Goal: Task Accomplishment & Management: Manage account settings

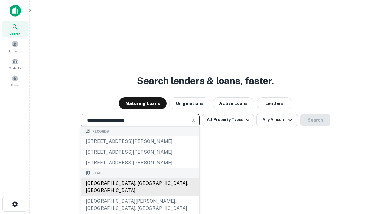
click at [140, 196] on div "[GEOGRAPHIC_DATA], [GEOGRAPHIC_DATA], [GEOGRAPHIC_DATA]" at bounding box center [140, 187] width 118 height 18
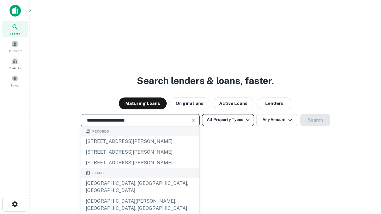
type input "**********"
click at [228, 120] on button "All Property Types" at bounding box center [228, 120] width 52 height 12
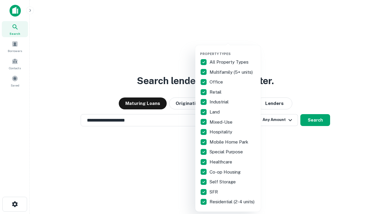
click at [233, 50] on button "button" at bounding box center [232, 50] width 65 height 0
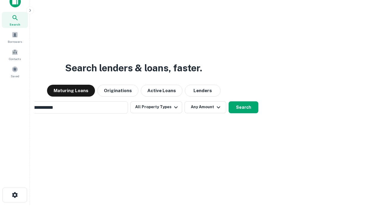
scroll to position [43, 168]
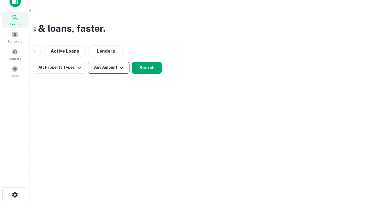
click at [109, 68] on button "Any Amount" at bounding box center [109, 68] width 42 height 12
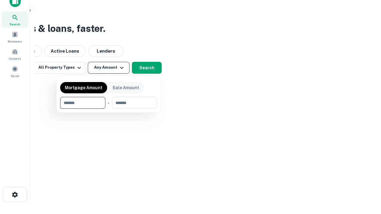
type input "*******"
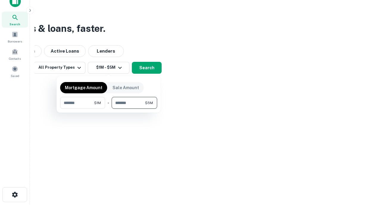
type input "*******"
click at [109, 109] on button "button" at bounding box center [108, 109] width 97 height 0
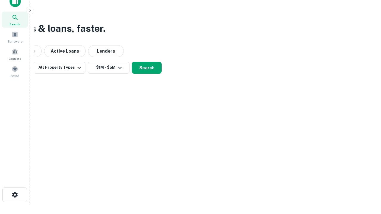
scroll to position [4, 110]
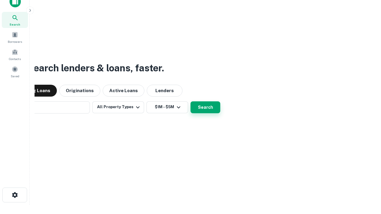
click at [190, 101] on button "Search" at bounding box center [205, 107] width 30 height 12
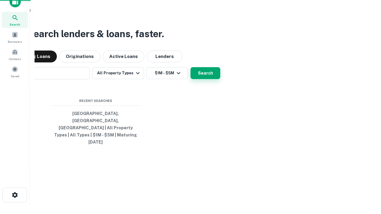
scroll to position [16, 168]
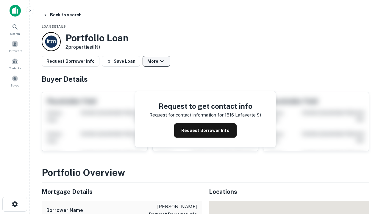
click at [156, 61] on button "More" at bounding box center [156, 61] width 28 height 11
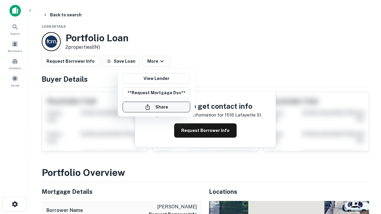
click at [156, 107] on button "Share" at bounding box center [157, 107] width 68 height 11
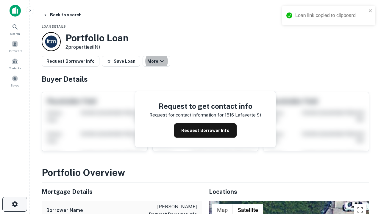
click at [15, 204] on icon "button" at bounding box center [14, 204] width 7 height 7
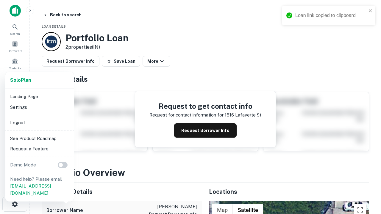
click at [39, 123] on li "Logout" at bounding box center [40, 122] width 64 height 11
